Goal: Task Accomplishment & Management: Manage account settings

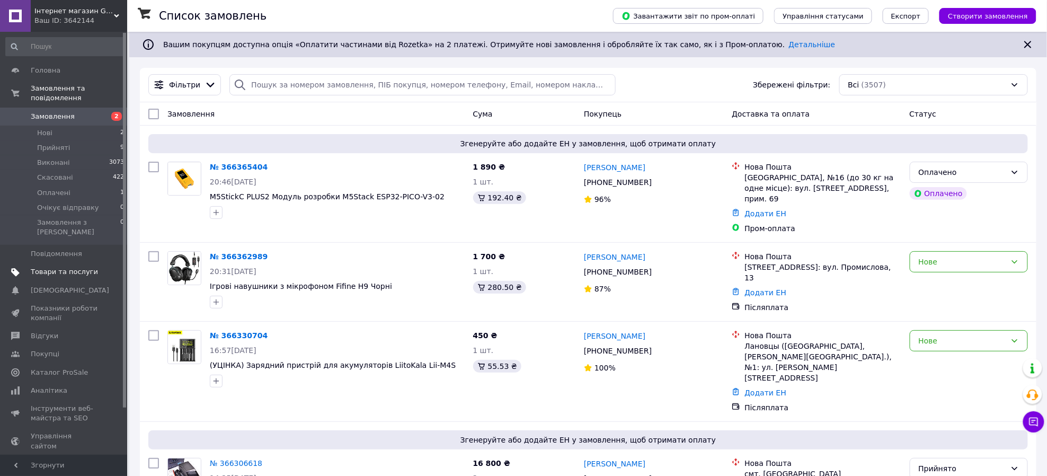
click at [107, 267] on span at bounding box center [112, 272] width 29 height 10
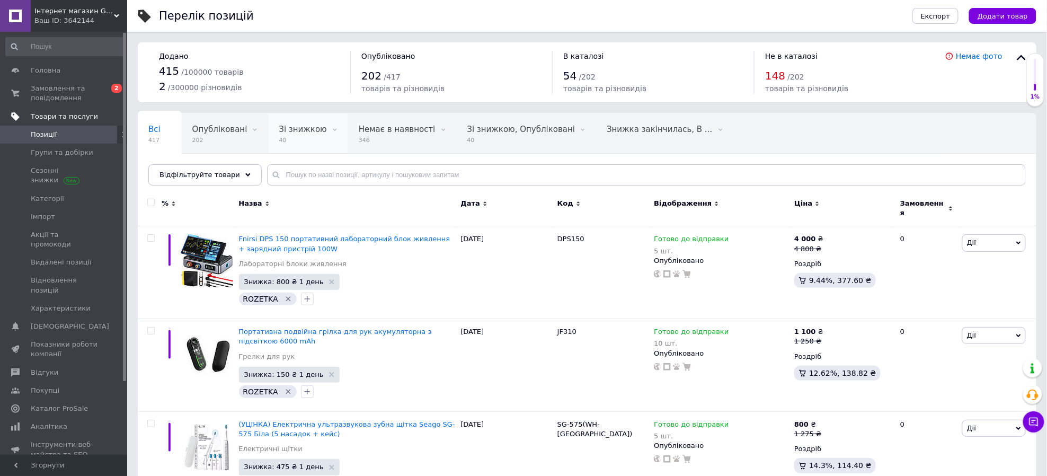
click at [302, 144] on span "40" at bounding box center [303, 140] width 48 height 8
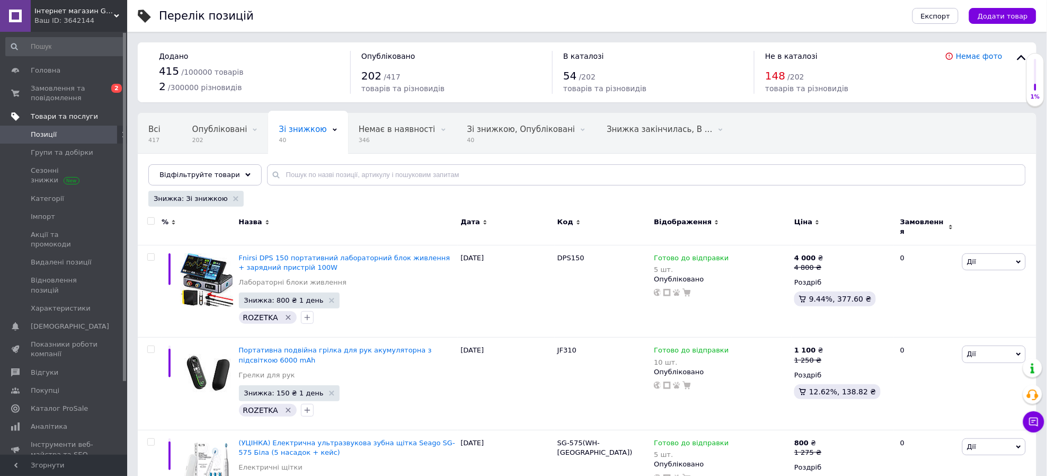
click at [152, 221] on input "checkbox" at bounding box center [150, 221] width 7 height 7
checkbox input "true"
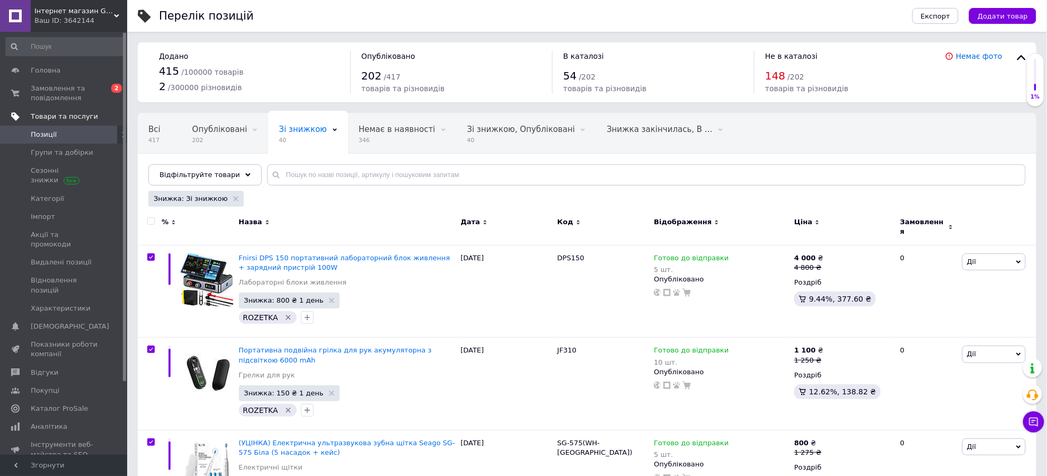
checkbox input "true"
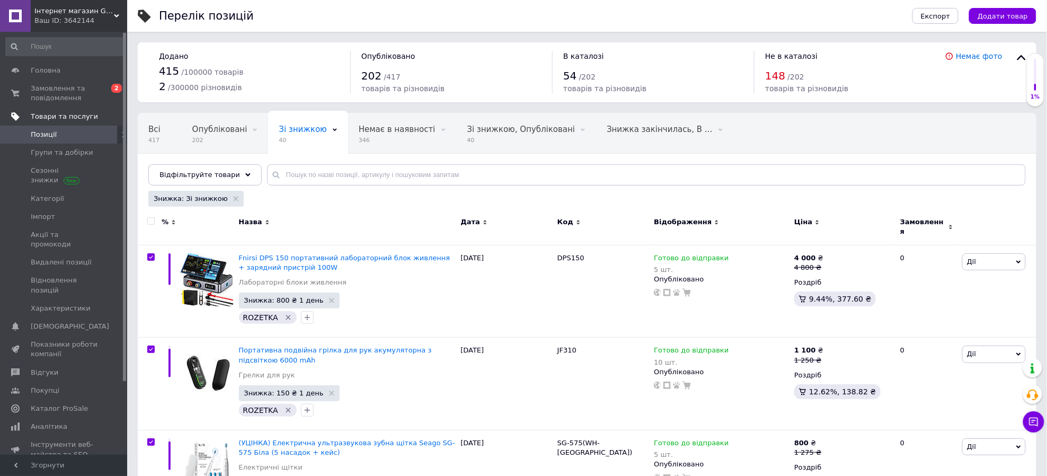
checkbox input "true"
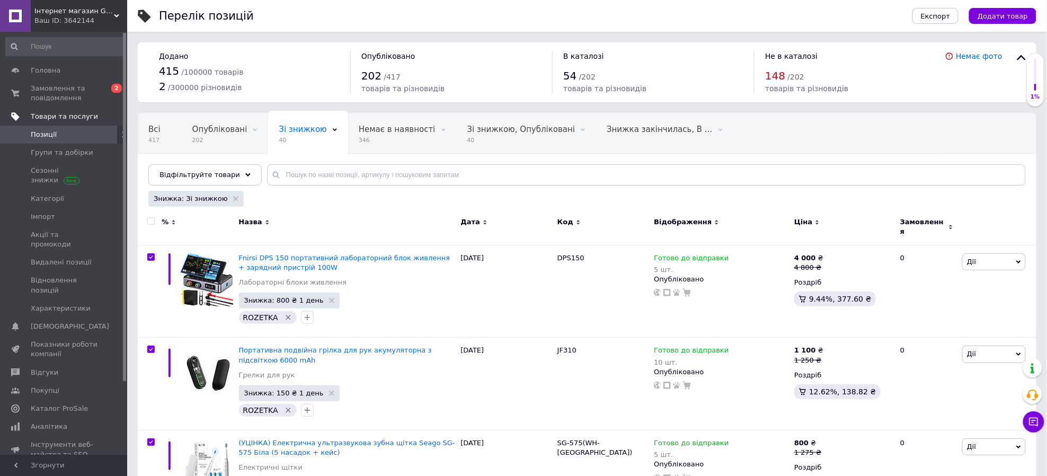
checkbox input "true"
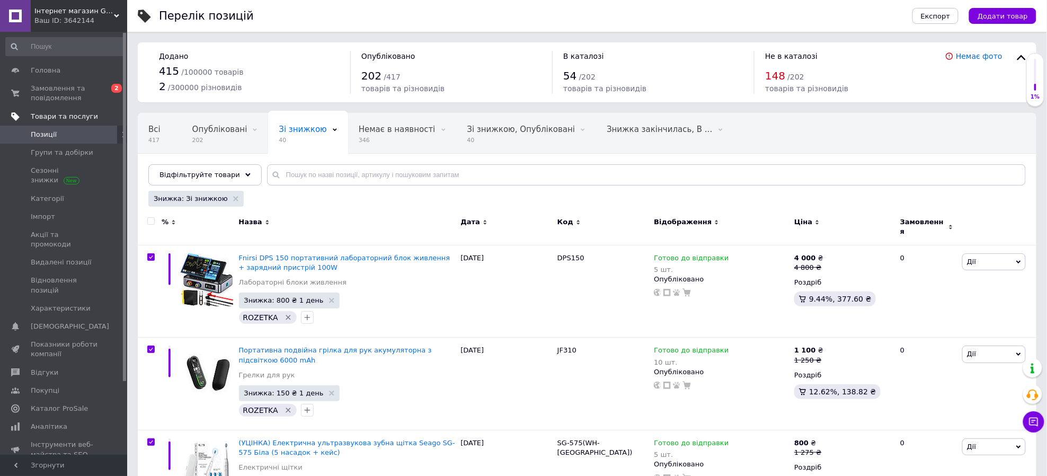
checkbox input "true"
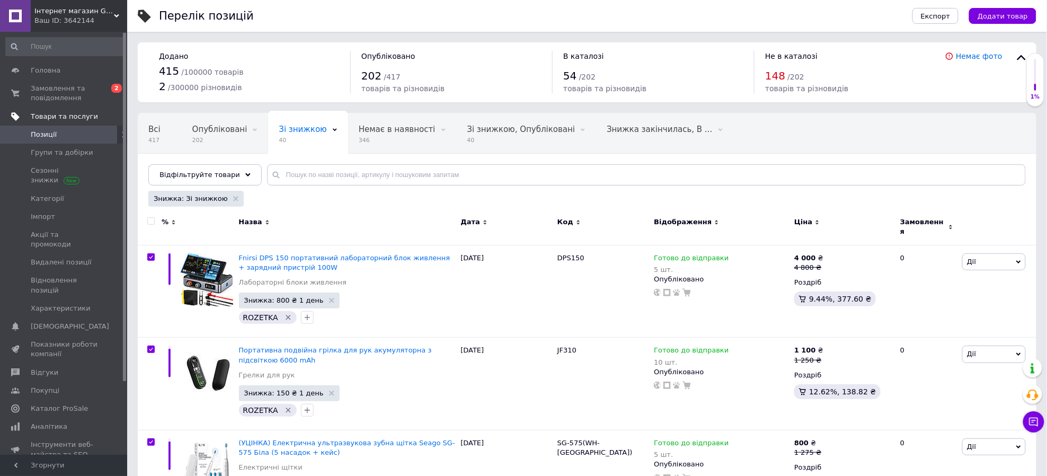
checkbox input "true"
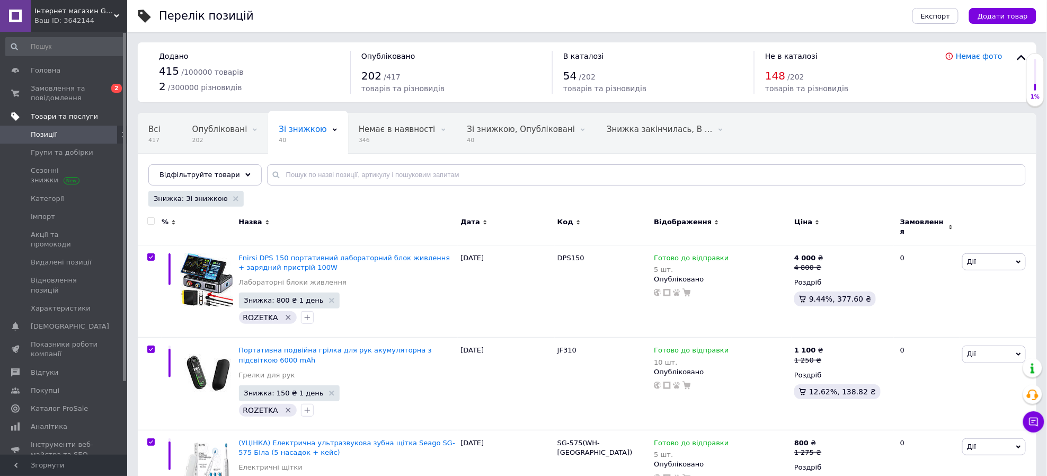
checkbox input "true"
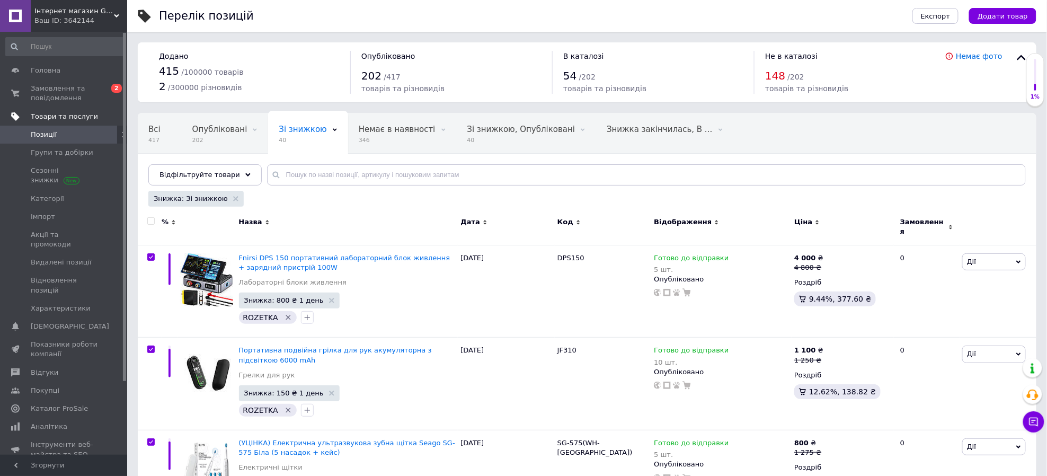
checkbox input "true"
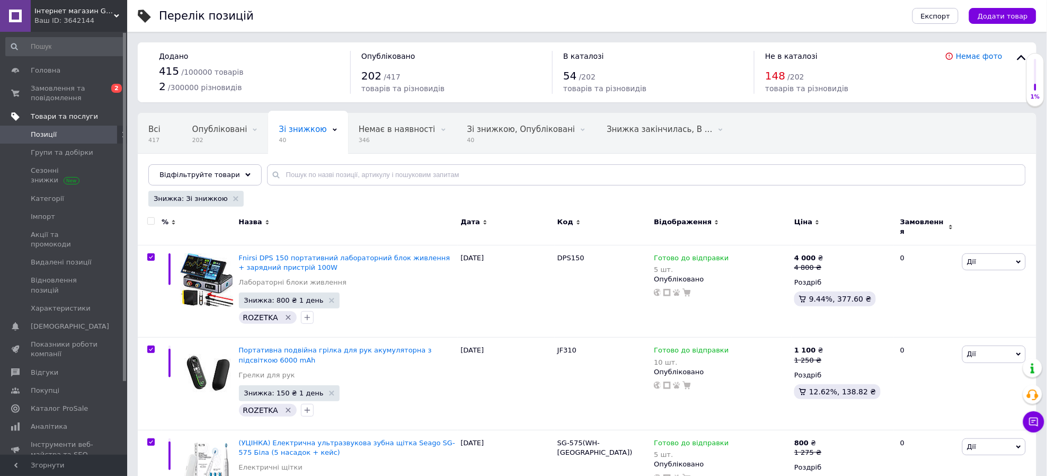
checkbox input "true"
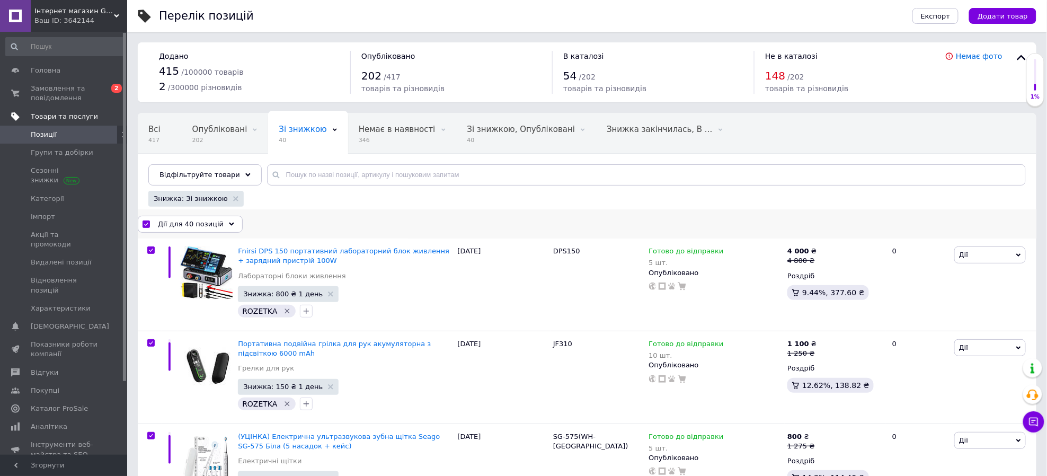
click at [212, 220] on span "Дії для 40 позицій" at bounding box center [191, 224] width 66 height 10
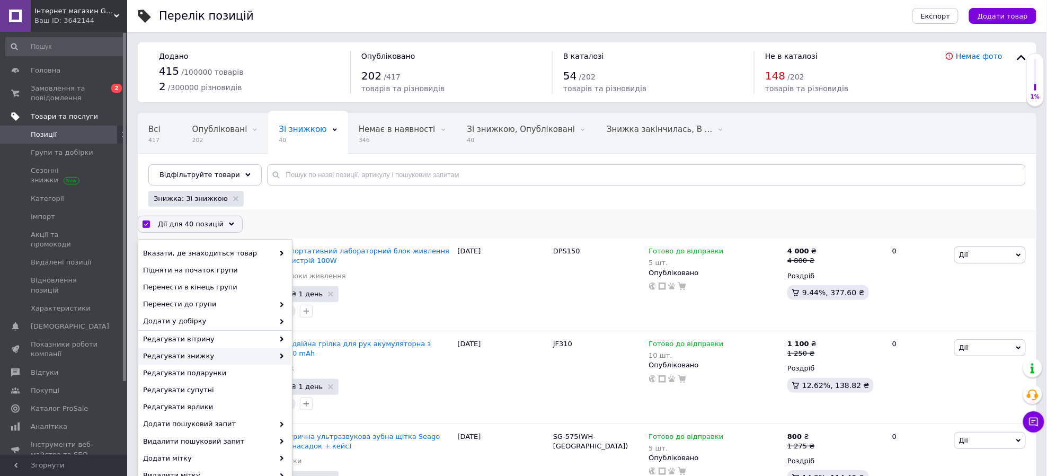
click at [253, 358] on span "Редагувати знижку" at bounding box center [208, 356] width 131 height 10
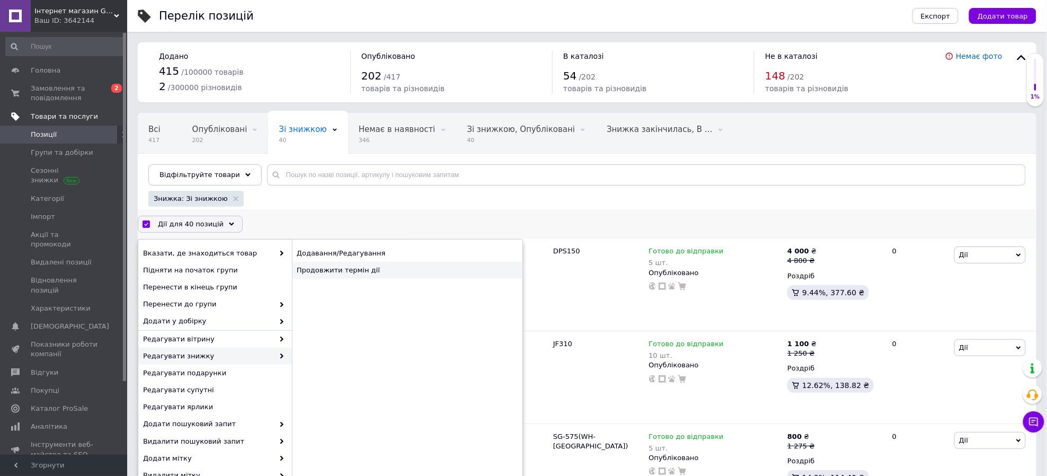
click at [374, 265] on div "Продовжити термін дії" at bounding box center [407, 270] width 230 height 17
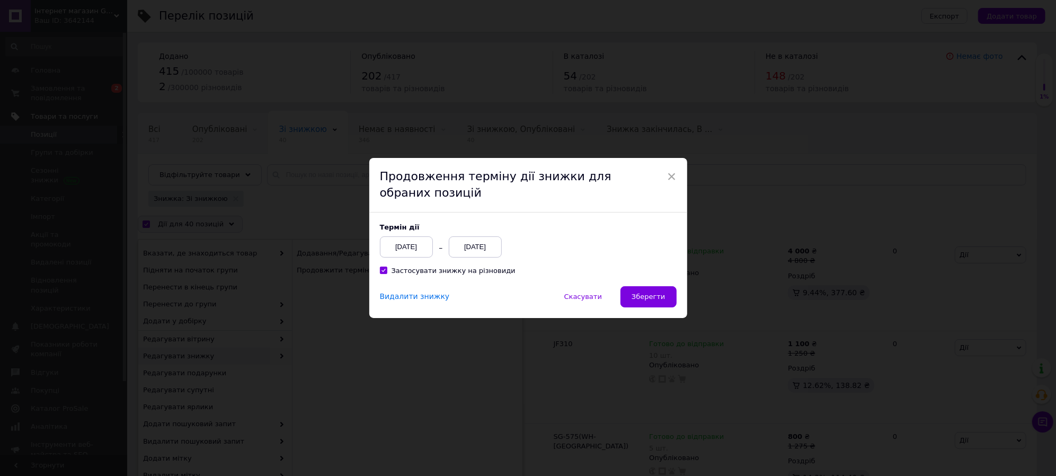
click at [458, 241] on div "[DATE]" at bounding box center [475, 246] width 53 height 21
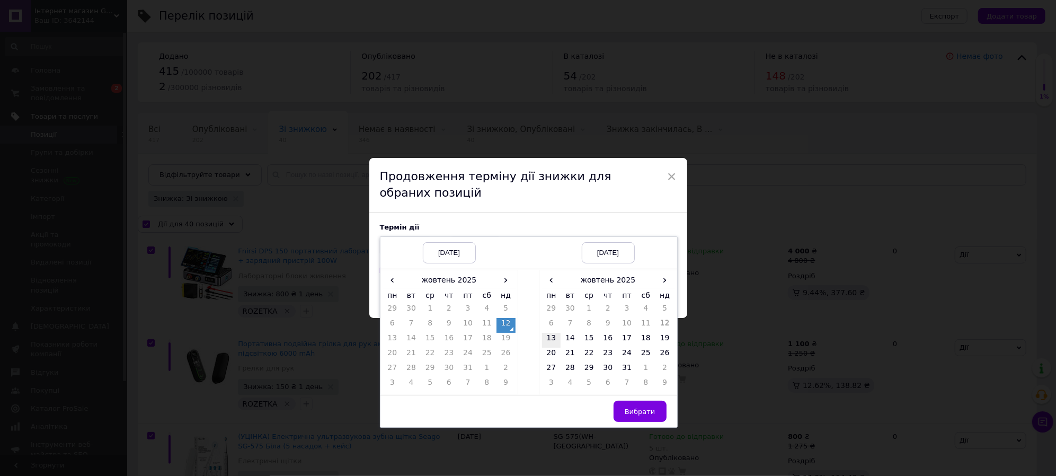
click at [545, 334] on td "13" at bounding box center [551, 340] width 19 height 15
drag, startPoint x: 651, startPoint y: 409, endPoint x: 646, endPoint y: 398, distance: 11.9
click at [650, 409] on span "Вибрати" at bounding box center [640, 411] width 31 height 8
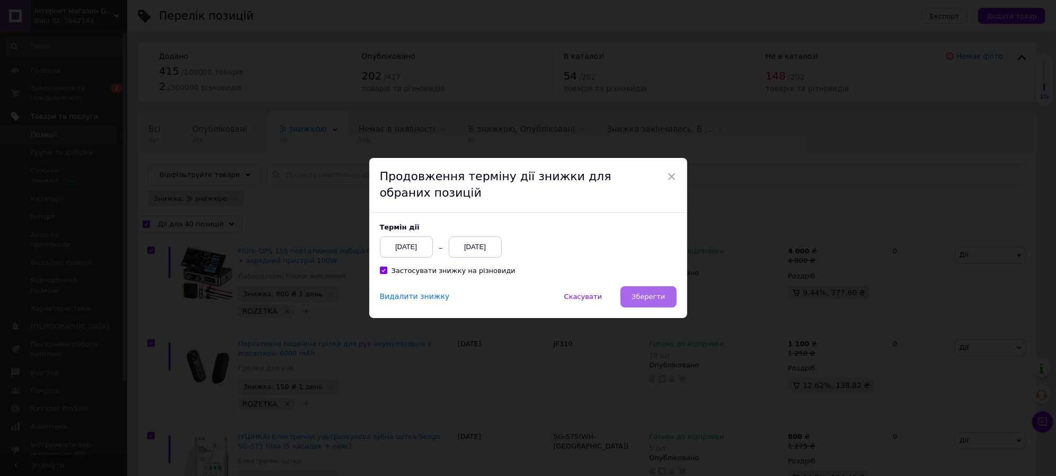
click at [653, 298] on span "Зберегти" at bounding box center [648, 296] width 33 height 8
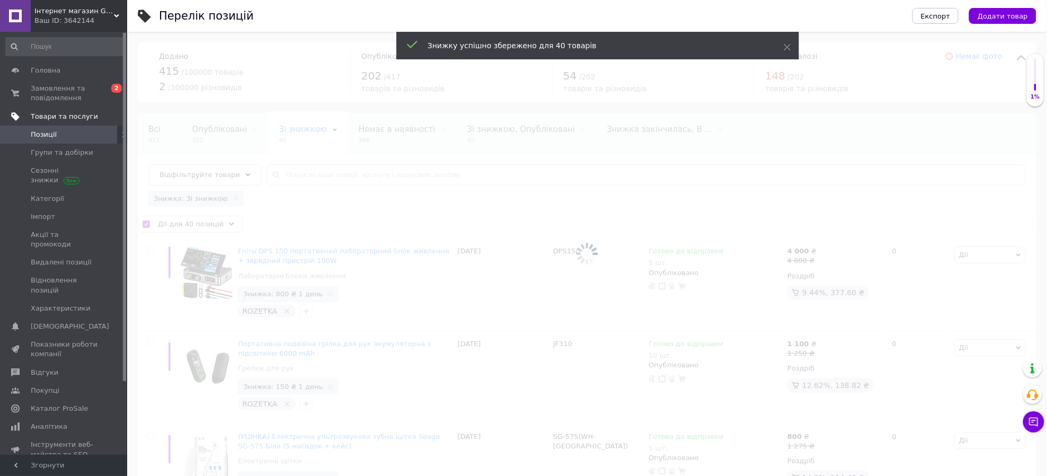
checkbox input "false"
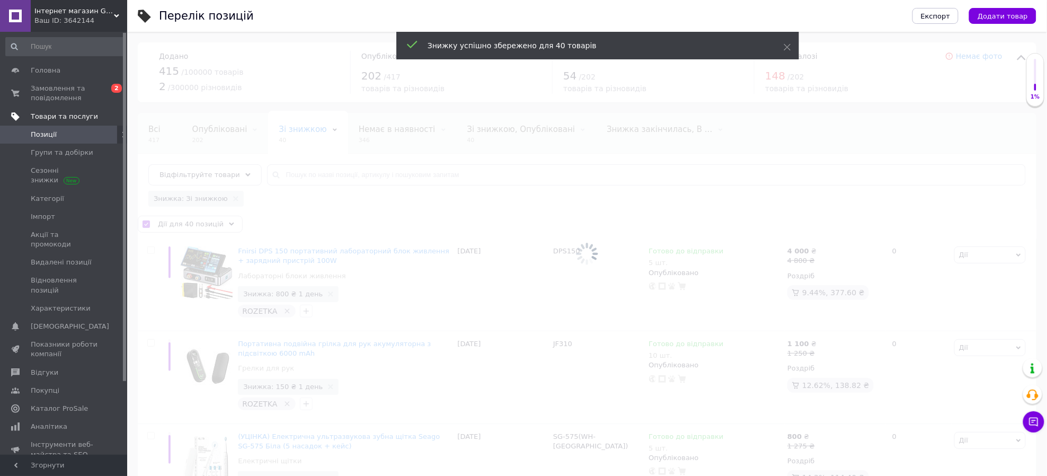
checkbox input "false"
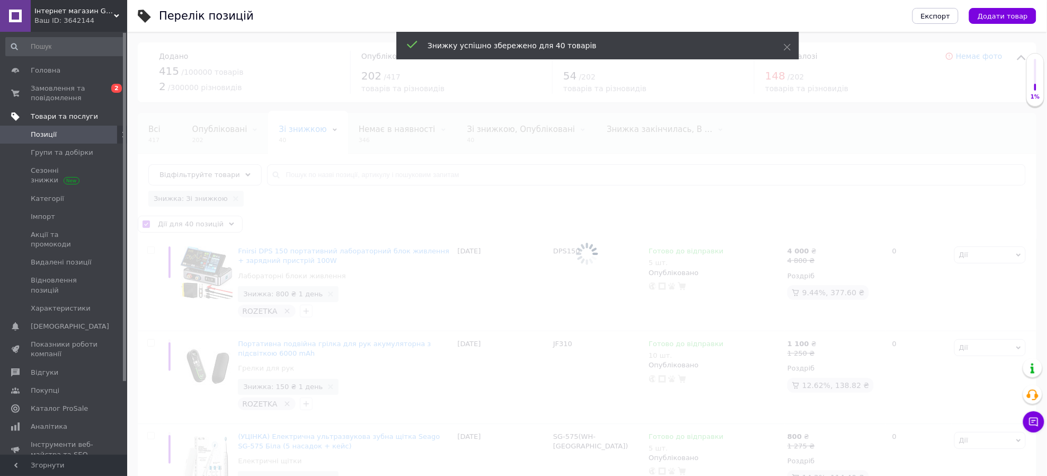
checkbox input "false"
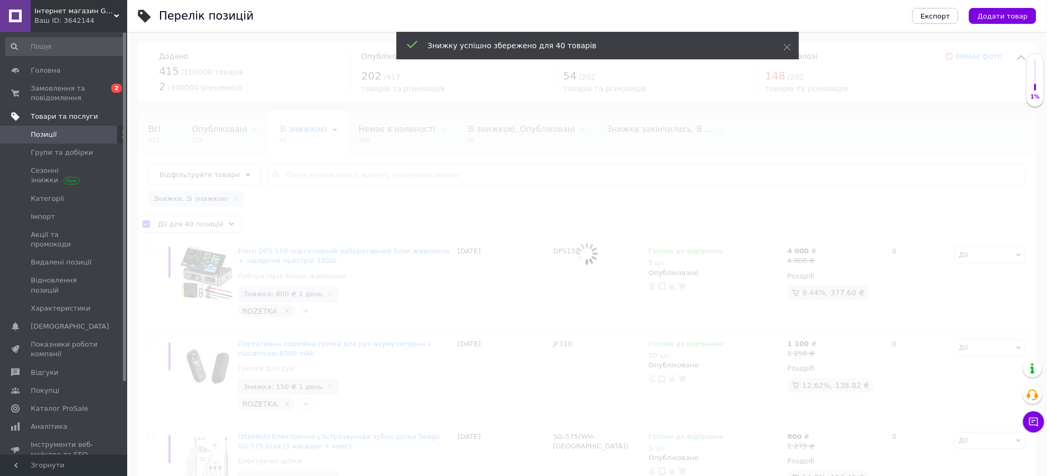
checkbox input "false"
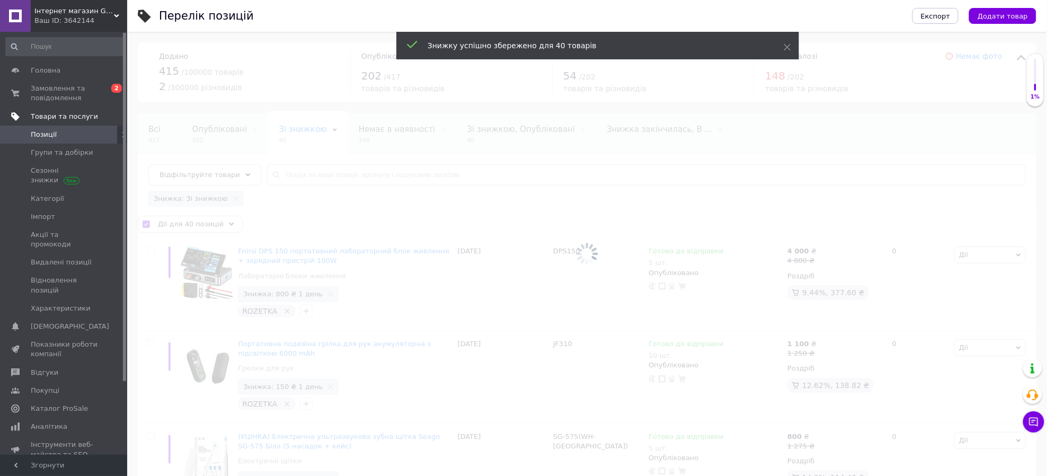
checkbox input "false"
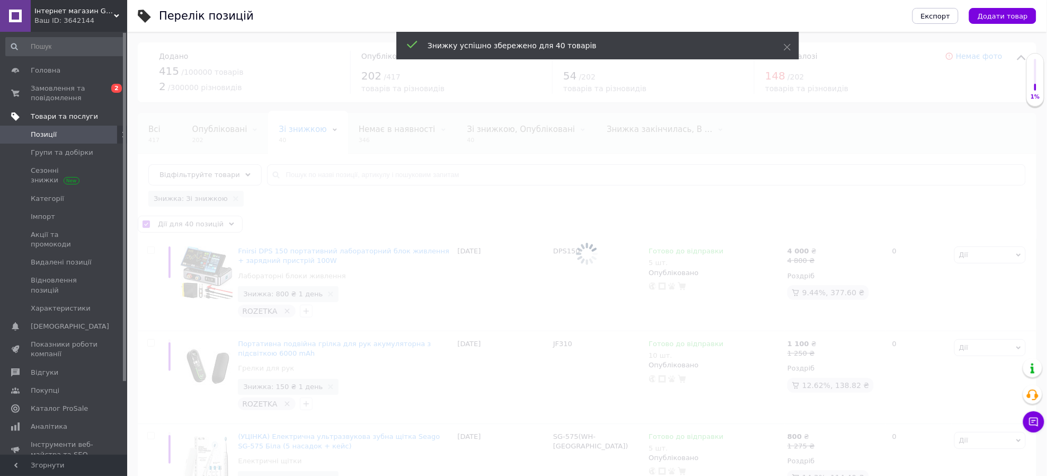
checkbox input "false"
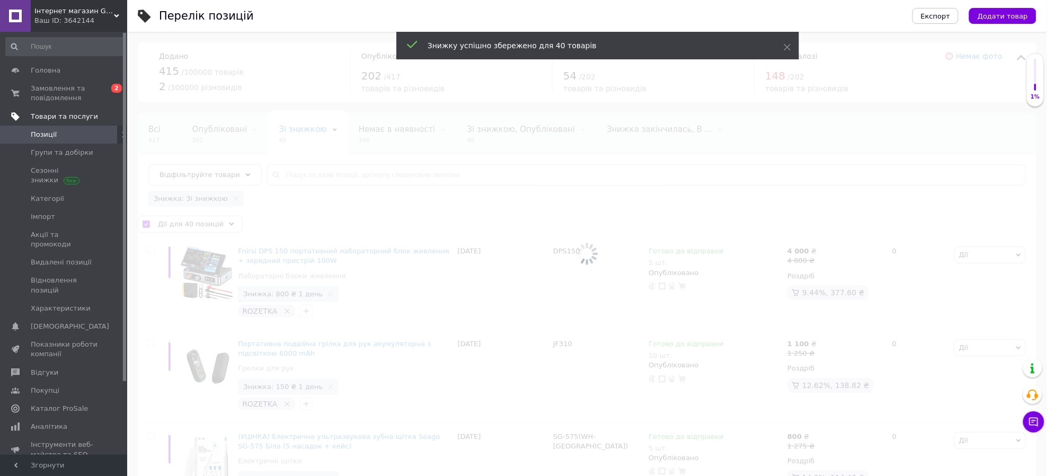
checkbox input "false"
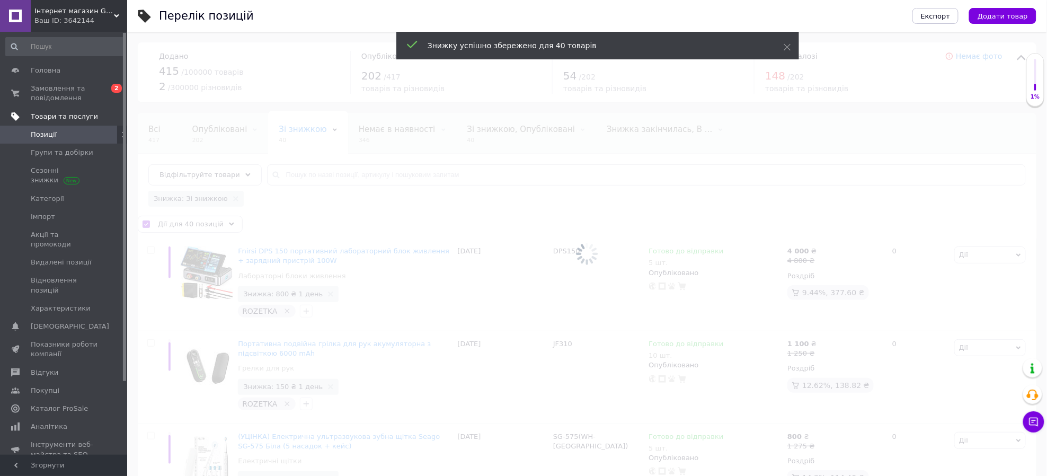
checkbox input "false"
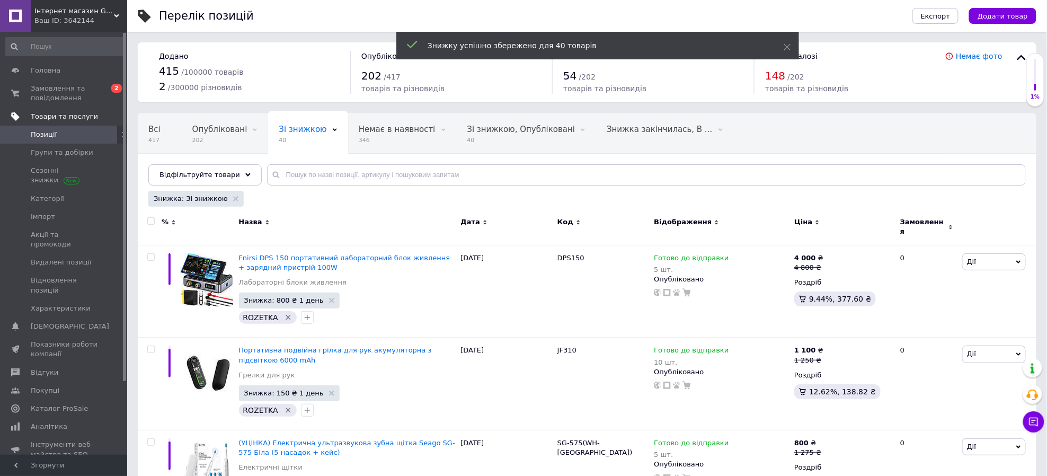
click at [59, 134] on span "Позиції" at bounding box center [64, 135] width 67 height 10
click at [61, 134] on span "Позиції" at bounding box center [64, 135] width 67 height 10
